Goal: Navigation & Orientation: Find specific page/section

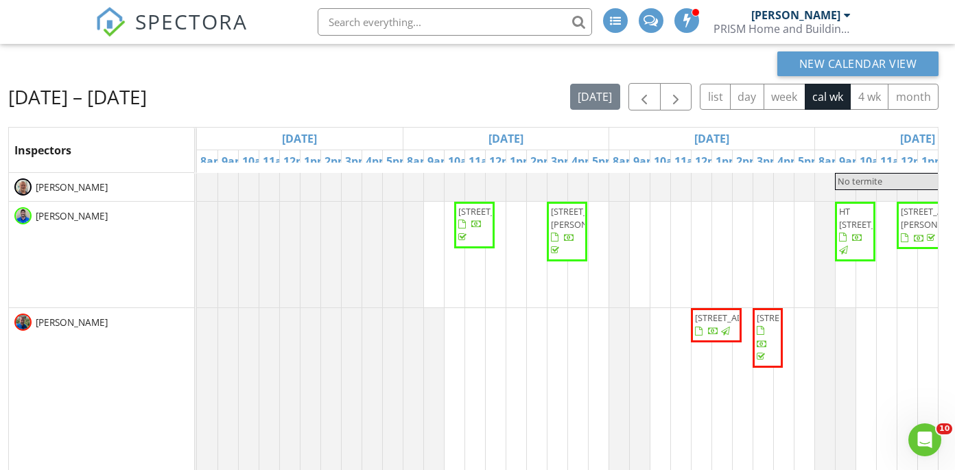
scroll to position [97, 710]
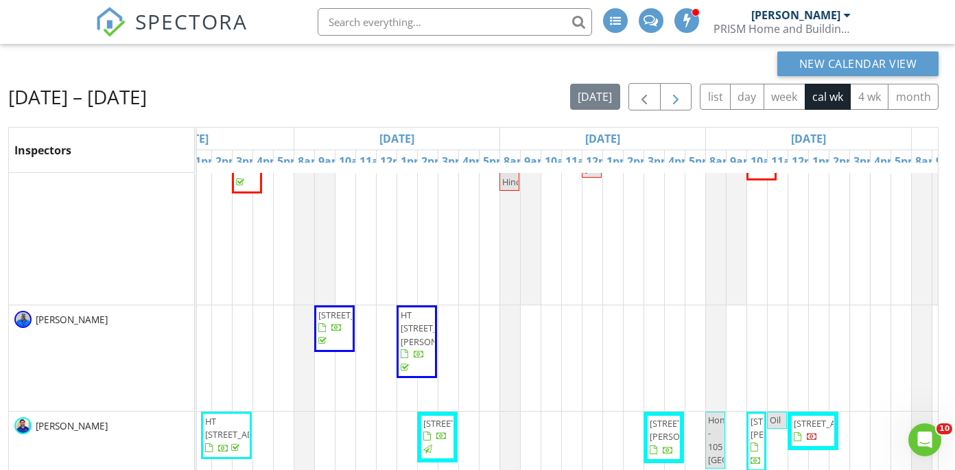
click at [682, 91] on span "button" at bounding box center [676, 97] width 16 height 16
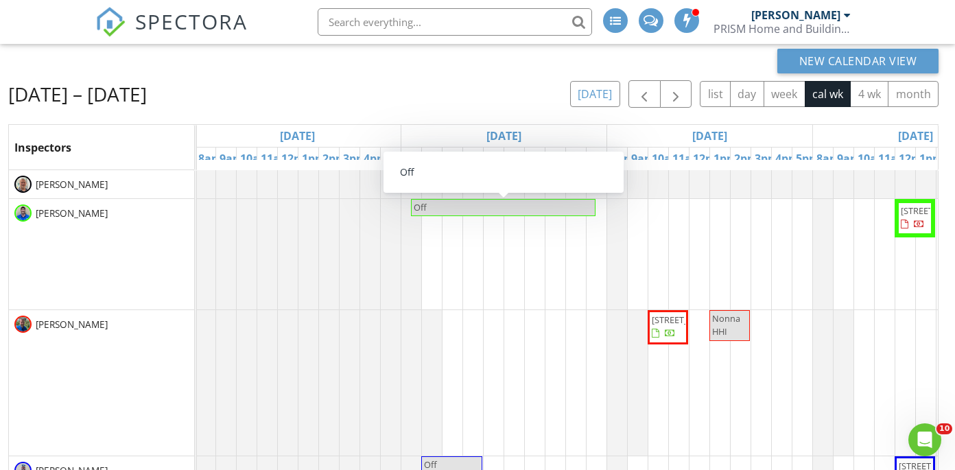
click at [600, 85] on button "[DATE]" at bounding box center [595, 94] width 50 height 27
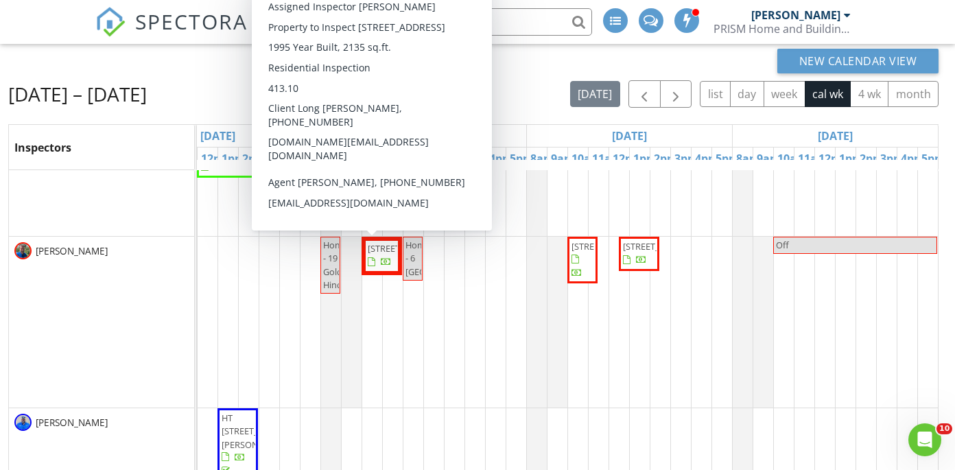
click at [368, 255] on span "[STREET_ADDRESS]" at bounding box center [406, 248] width 77 height 12
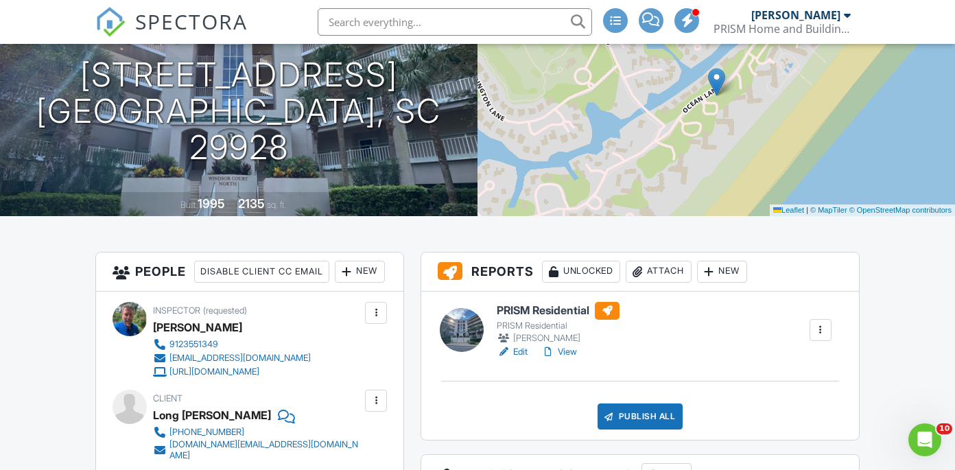
scroll to position [193, 0]
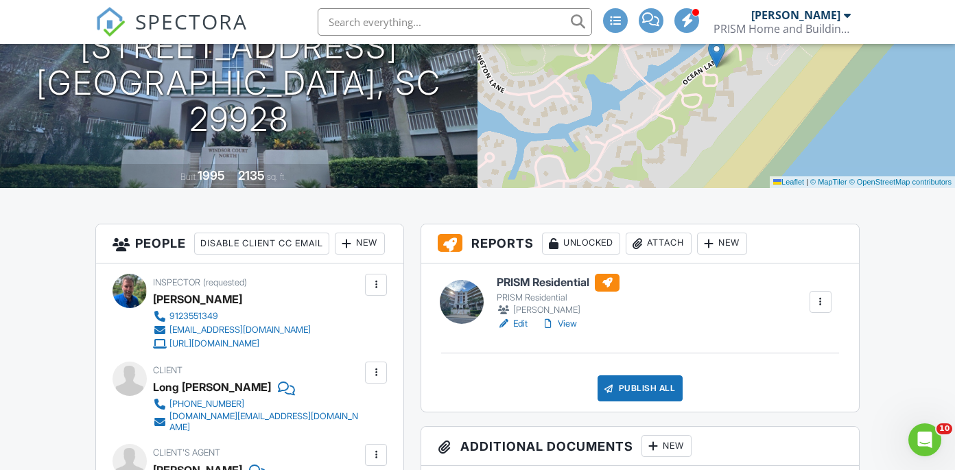
click at [526, 292] on h6 "PRISM Residential" at bounding box center [558, 283] width 123 height 18
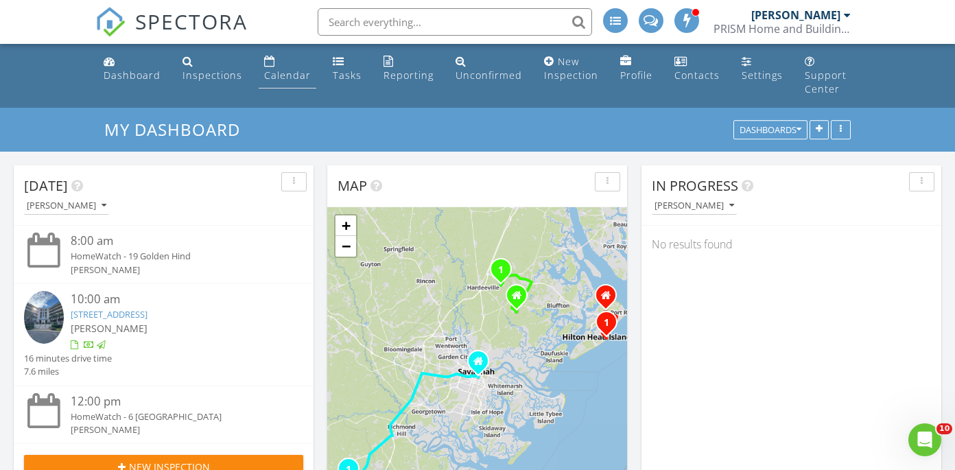
click at [286, 72] on div "Calendar" at bounding box center [287, 75] width 47 height 13
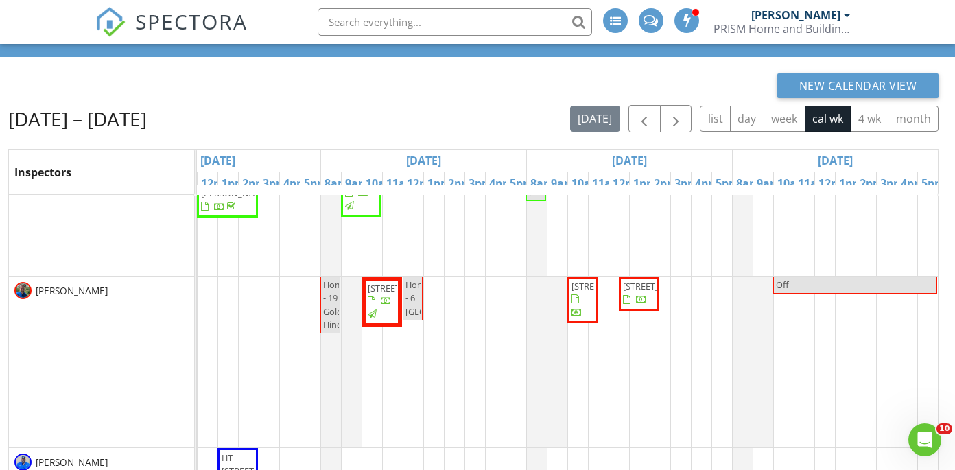
scroll to position [56, 710]
